Goal: Use online tool/utility: Utilize a website feature to perform a specific function

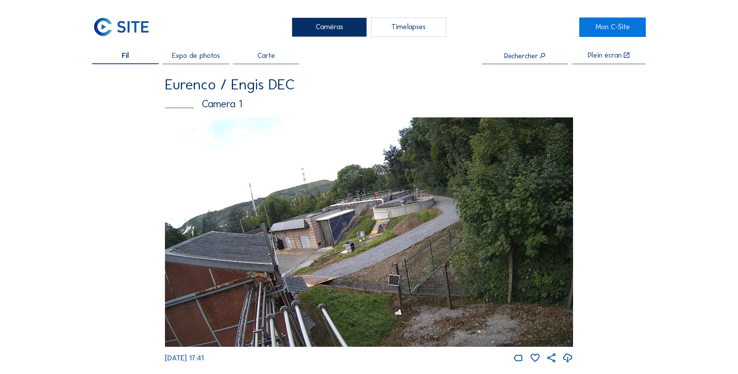
click at [411, 32] on div "Timelapses" at bounding box center [408, 27] width 75 height 19
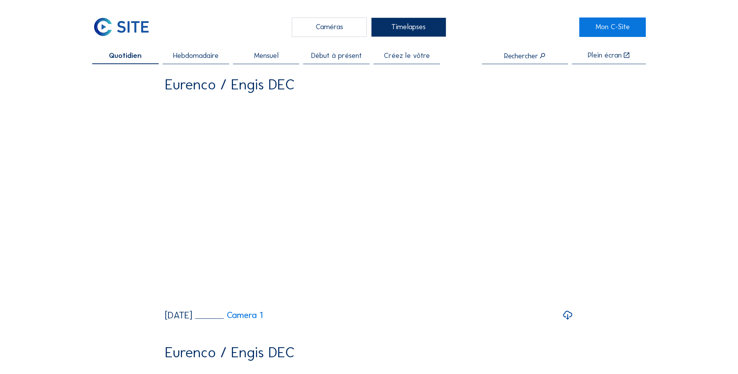
click at [407, 55] on span "Créez le vôtre" at bounding box center [407, 55] width 46 height 7
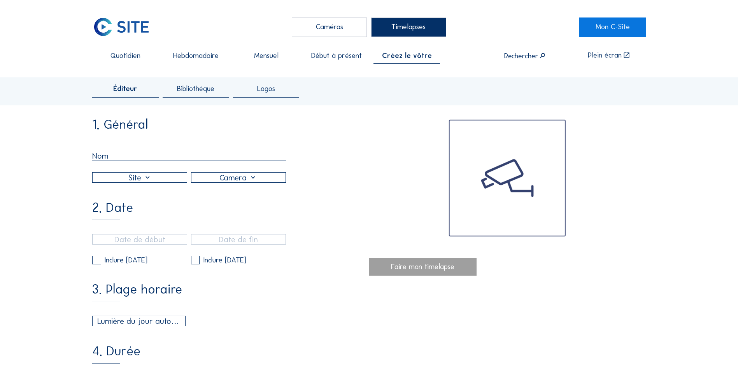
click at [229, 178] on div at bounding box center [238, 178] width 94 height 10
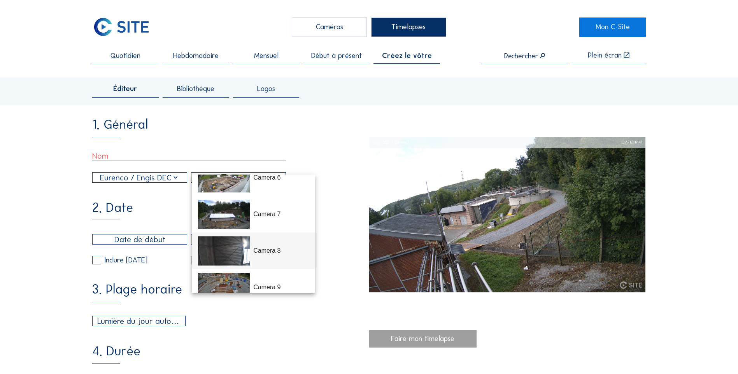
scroll to position [219, 0]
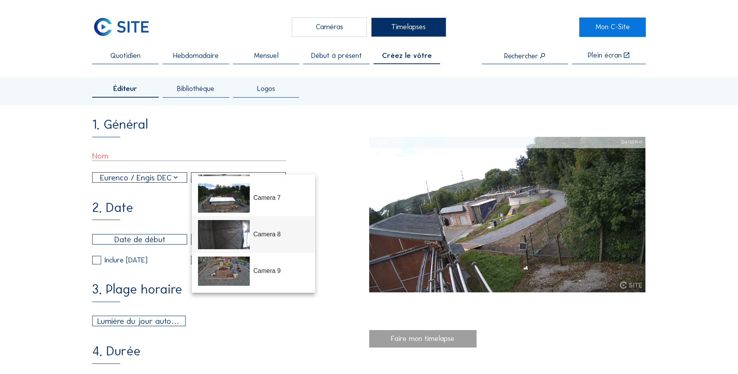
click at [273, 240] on div "Camera 8" at bounding box center [253, 234] width 111 height 37
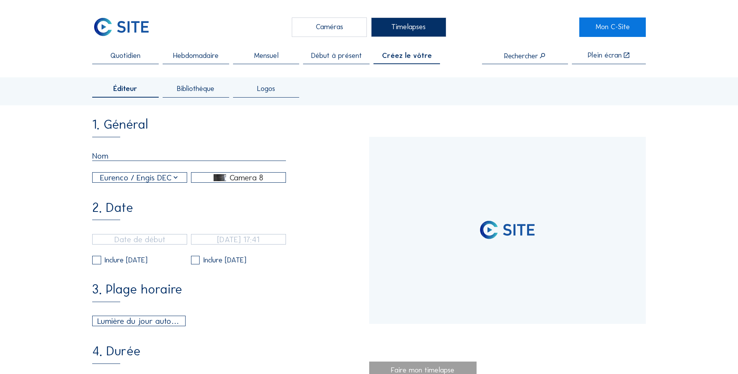
type input "[DATE] 13:45"
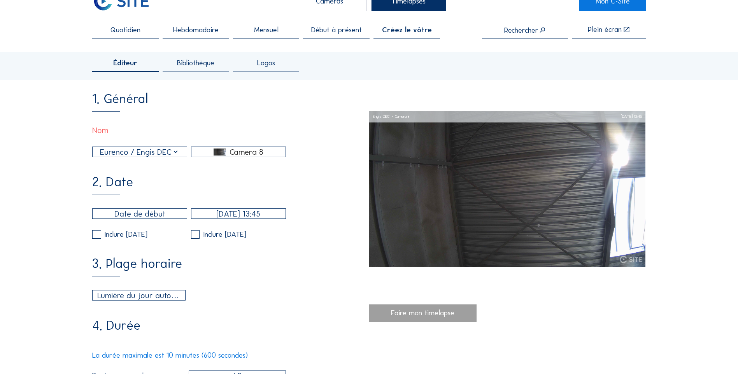
scroll to position [39, 0]
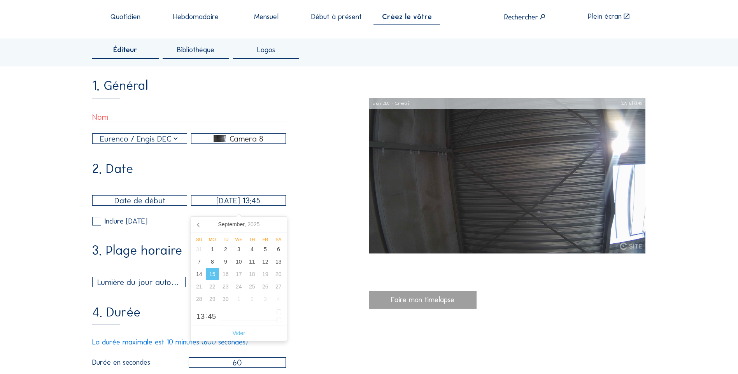
click at [233, 206] on input "[DATE] 13:45" at bounding box center [238, 200] width 95 height 11
click at [238, 204] on input "[DATE] 13:45" at bounding box center [238, 200] width 95 height 11
click at [307, 104] on div "1. Général [PERSON_NAME] / Engis DEC Camera 8" at bounding box center [230, 111] width 277 height 65
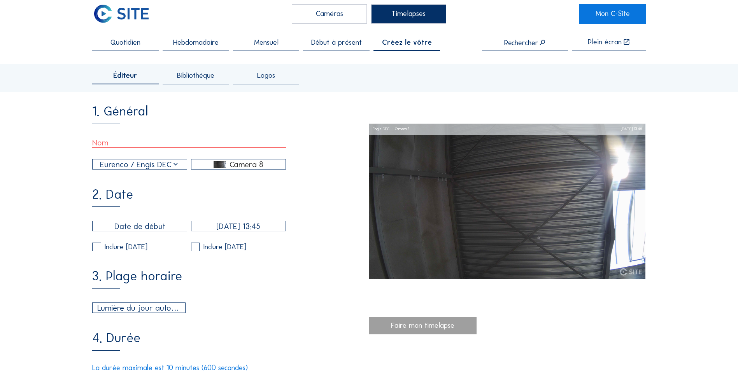
scroll to position [0, 0]
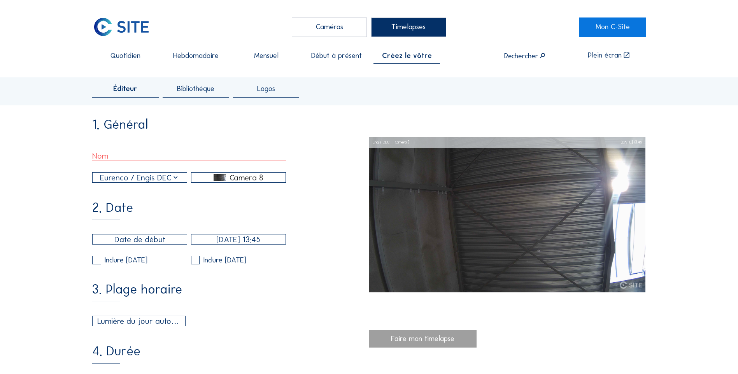
click at [314, 21] on div "Caméras" at bounding box center [329, 27] width 75 height 19
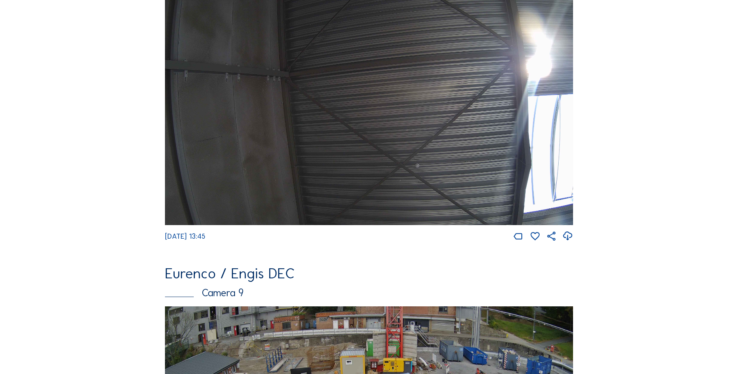
scroll to position [2301, 0]
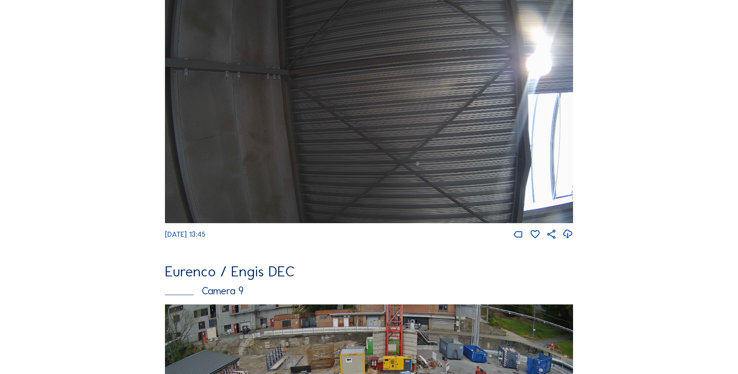
click at [319, 173] on img at bounding box center [369, 109] width 408 height 230
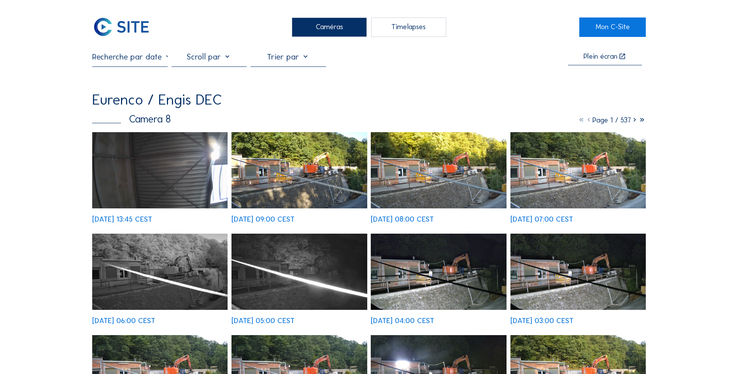
click at [408, 29] on div "Timelapses" at bounding box center [408, 27] width 75 height 19
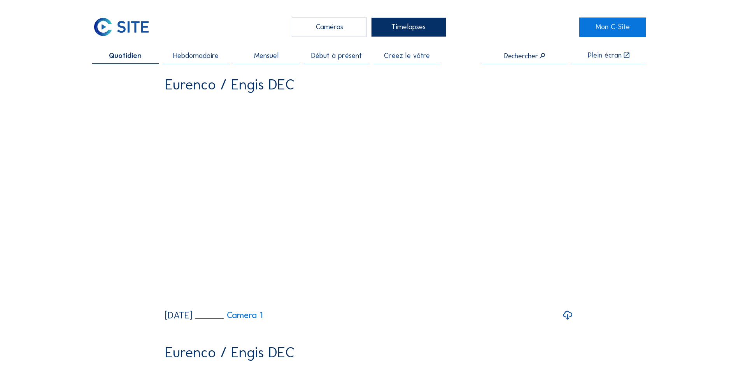
click at [321, 33] on div "Caméras" at bounding box center [329, 27] width 75 height 19
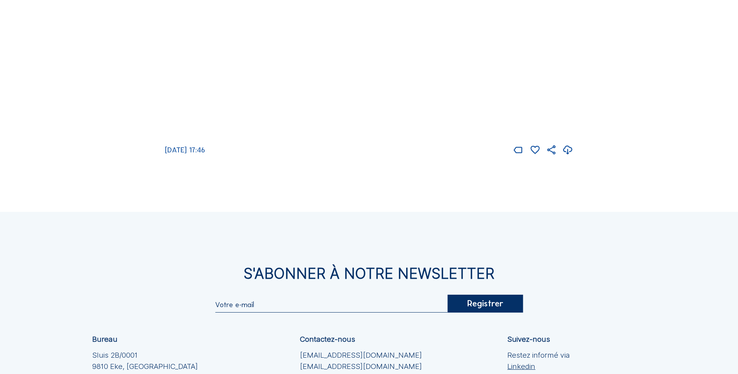
scroll to position [2694, 0]
